Goal: Find specific page/section: Find specific page/section

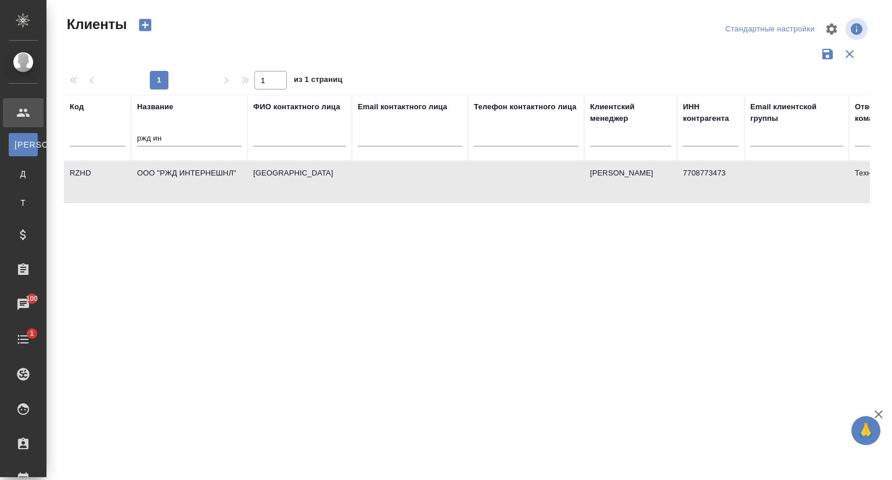
select select "RU"
drag, startPoint x: 0, startPoint y: 0, endPoint x: 119, endPoint y: 139, distance: 183.0
click at [119, 139] on tr "Код Название ржд ин ФИО контактного лица Email контактного лица Телефон контакт…" at bounding box center [503, 128] width 878 height 66
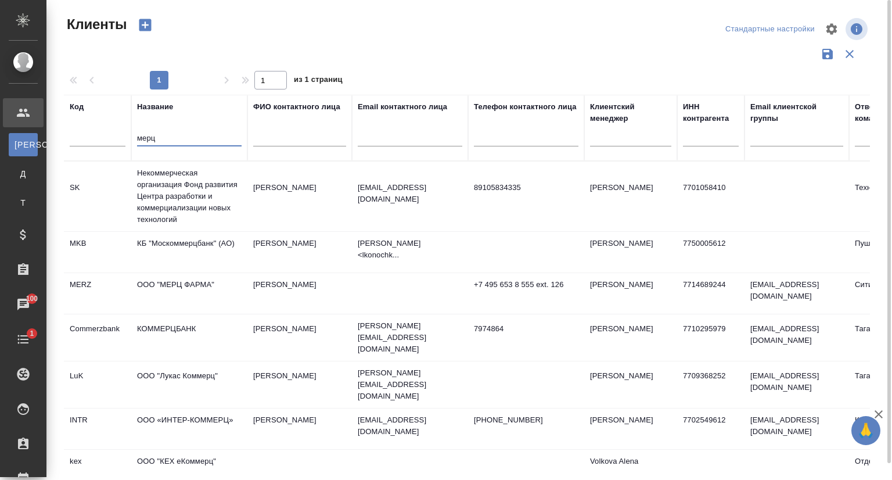
type input "мерц"
click at [193, 281] on td "ООО "МЕРЦ ФАРМА"" at bounding box center [189, 293] width 116 height 41
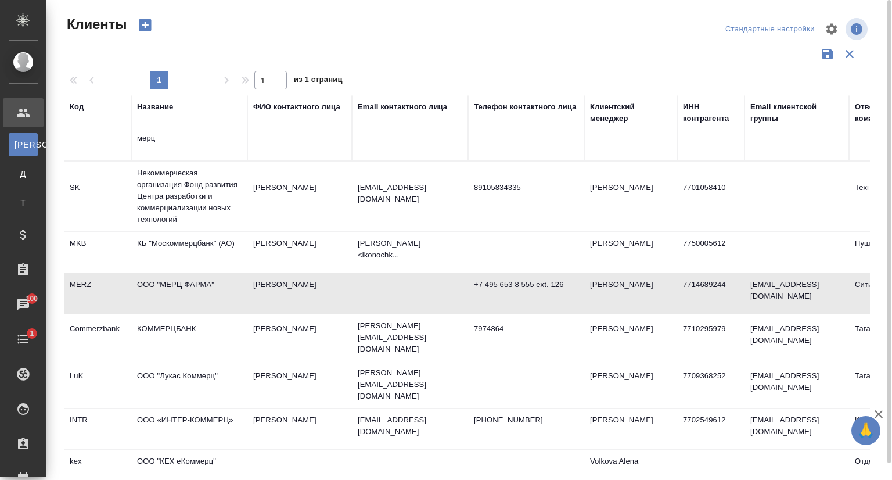
click at [193, 281] on td "ООО "МЕРЦ ФАРМА"" at bounding box center [189, 293] width 116 height 41
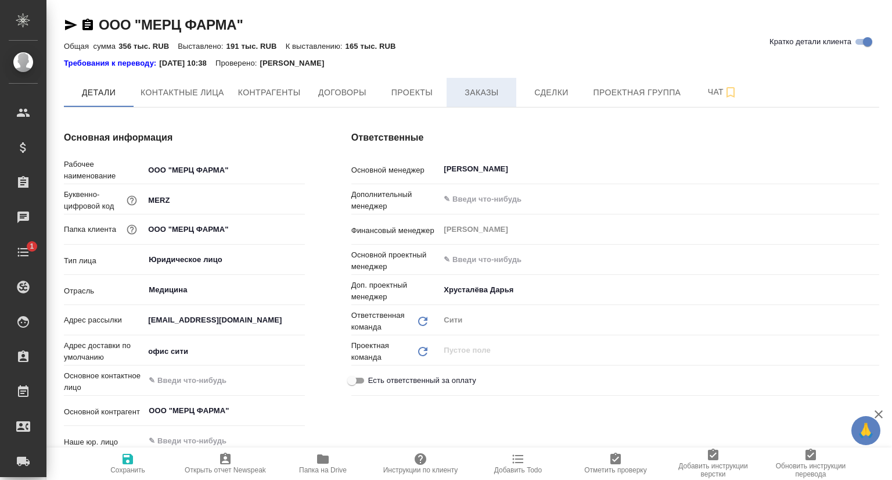
type спецификации\)-0 "Конечный заказчик (заказы, спецификации)"
type textarea "x"
click at [491, 87] on span "Заказы" at bounding box center [482, 92] width 56 height 15
type textarea "x"
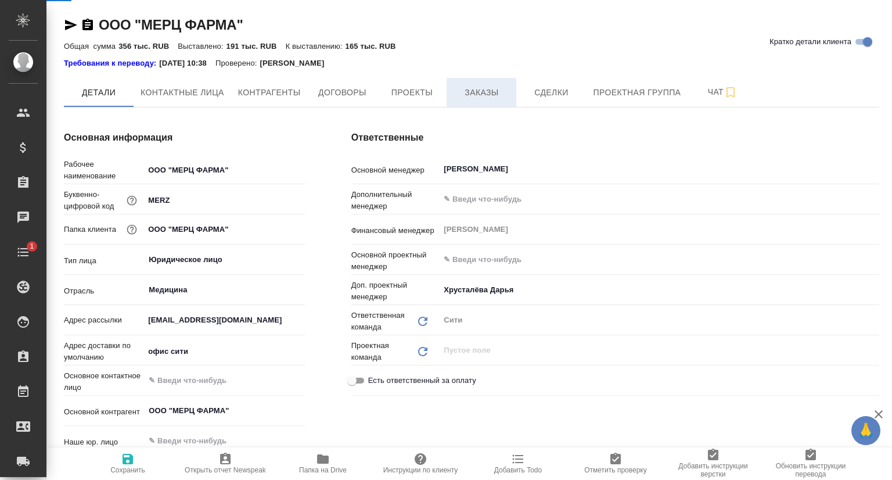
type textarea "x"
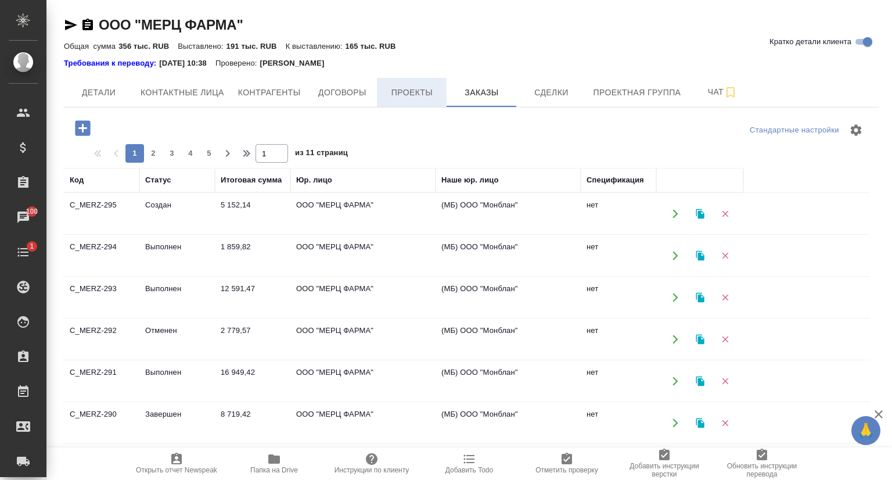
click at [408, 99] on span "Проекты" at bounding box center [412, 92] width 56 height 15
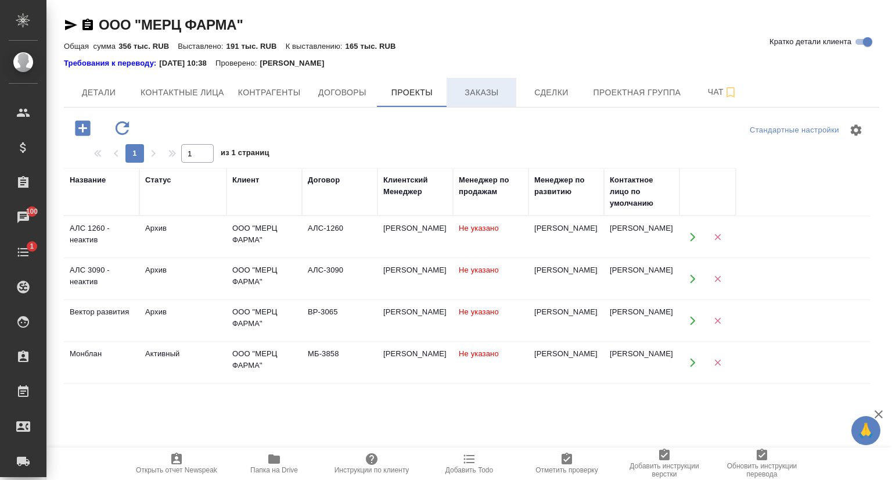
click at [483, 99] on span "Заказы" at bounding box center [482, 92] width 56 height 15
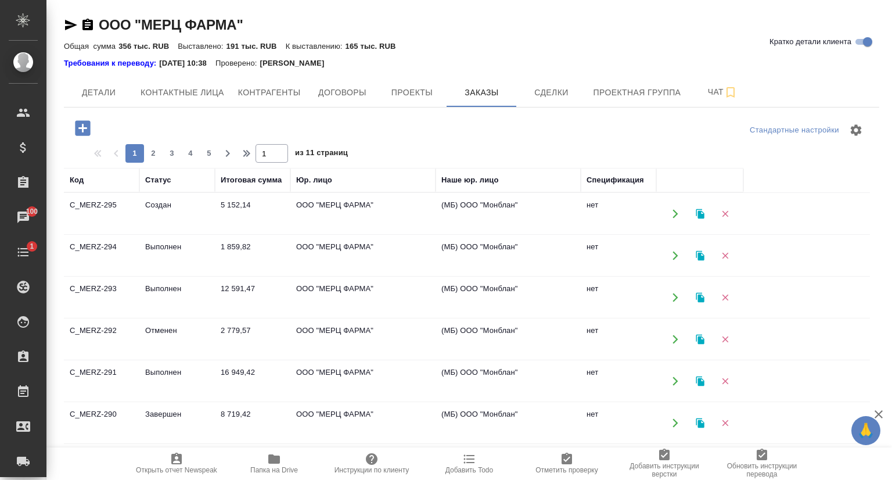
click at [113, 205] on td "C_MERZ-295" at bounding box center [102, 213] width 76 height 41
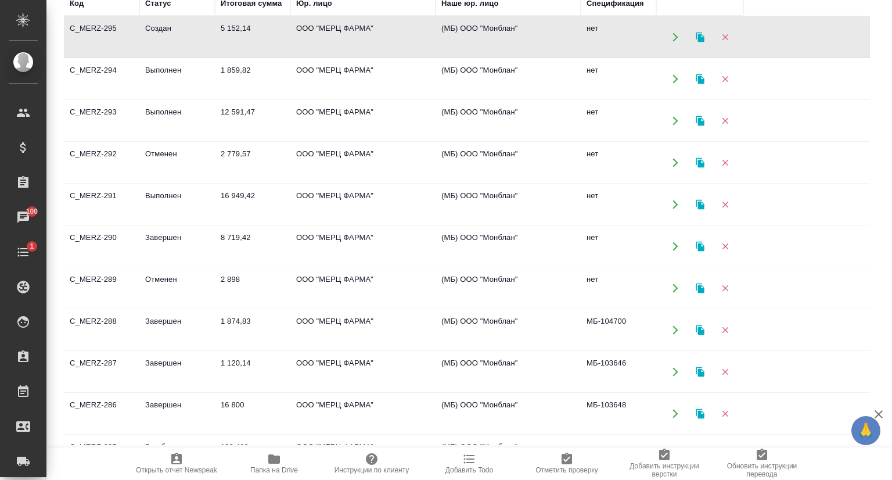
click at [205, 462] on span "Открыть отчет Newspeak" at bounding box center [177, 463] width 84 height 22
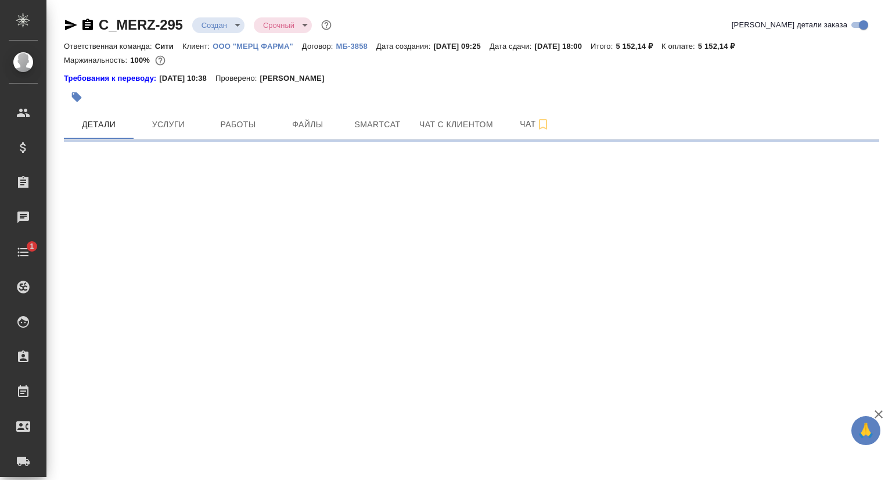
select select "RU"
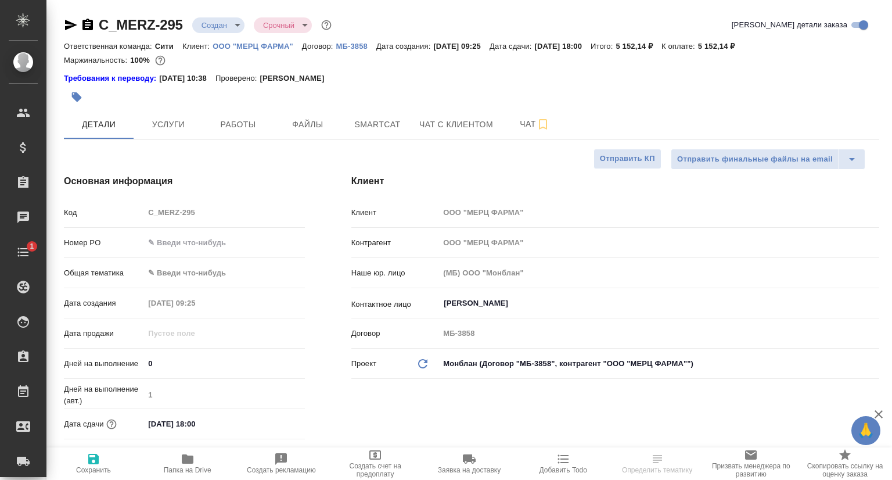
type textarea "x"
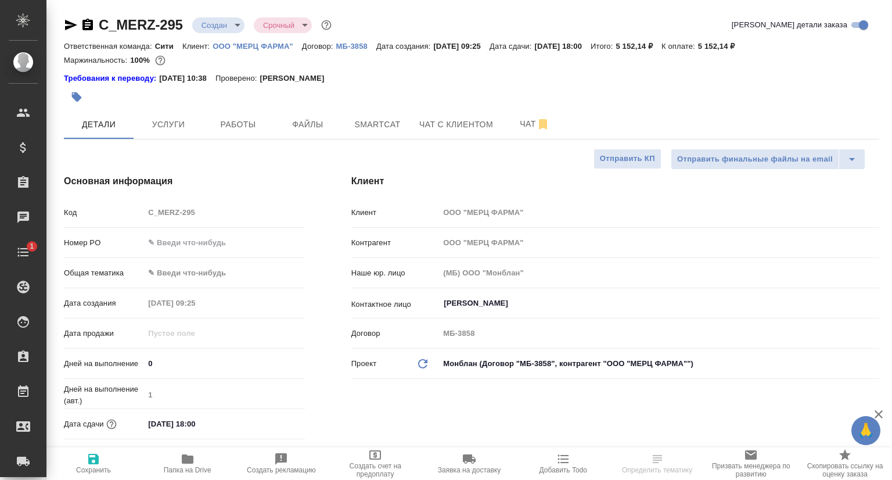
type textarea "x"
